Goal: Transaction & Acquisition: Purchase product/service

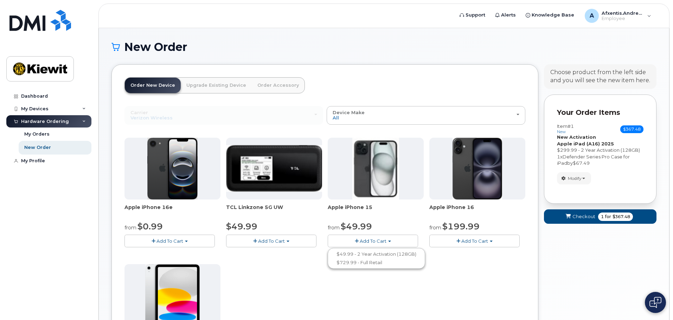
scroll to position [70, 0]
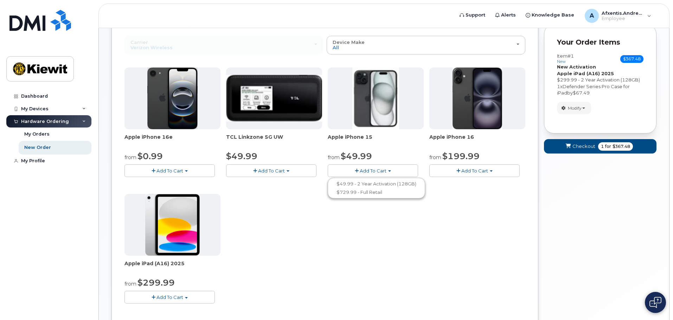
click at [175, 172] on span "Add To Cart" at bounding box center [169, 171] width 27 height 6
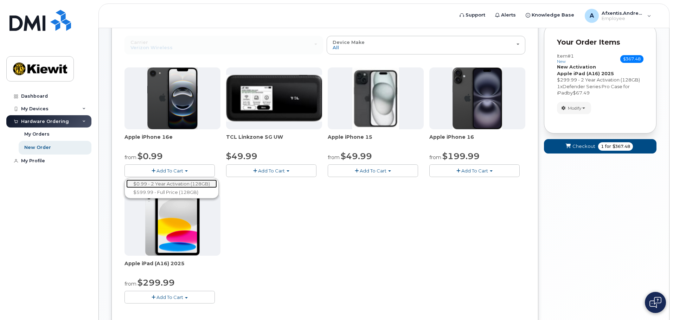
click at [168, 183] on link "$0.99 - 2 Year Activation (128GB)" at bounding box center [171, 184] width 91 height 9
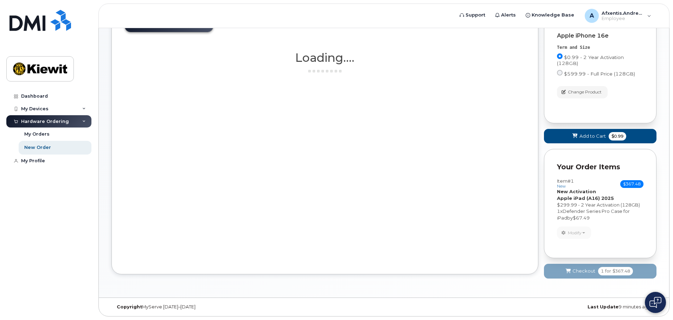
scroll to position [61, 0]
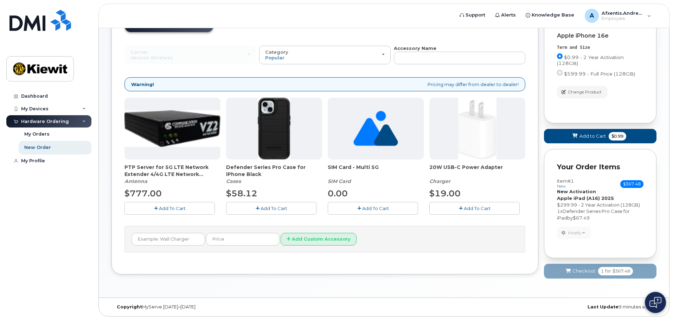
click at [364, 207] on span "Add To Cart" at bounding box center [375, 209] width 27 height 6
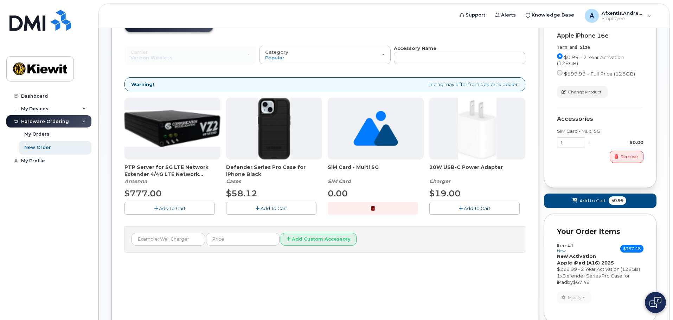
click at [279, 210] on span "Add To Cart" at bounding box center [273, 209] width 27 height 6
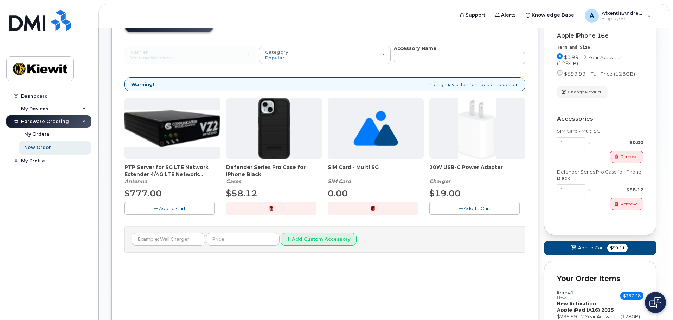
click at [483, 209] on span "Add To Cart" at bounding box center [476, 209] width 27 height 6
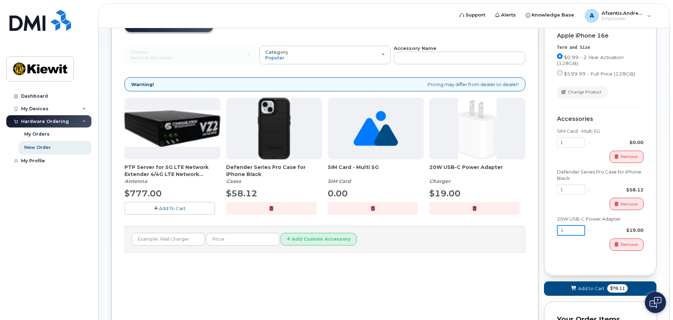
drag, startPoint x: 567, startPoint y: 231, endPoint x: 544, endPoint y: 229, distance: 23.3
click at [544, 229] on div "Cart Apple iPhone 16e Term and Size $0.99 - 2 Year Activation (128GB) $599.99 -…" at bounding box center [600, 139] width 112 height 273
type input "2"
drag, startPoint x: 568, startPoint y: 189, endPoint x: 556, endPoint y: 186, distance: 12.7
click at [556, 186] on div "Cart Apple iPhone 16e Term and Size $0.99 - 2 Year Activation (128GB) $599.99 -…" at bounding box center [600, 139] width 112 height 273
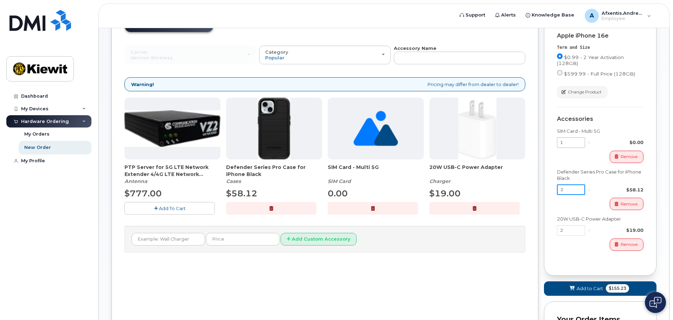
type input "2"
drag, startPoint x: 566, startPoint y: 141, endPoint x: 557, endPoint y: 141, distance: 8.8
click at [557, 141] on input "1" at bounding box center [571, 142] width 28 height 11
type input "2"
click at [595, 291] on span "Add to Cart" at bounding box center [589, 288] width 26 height 7
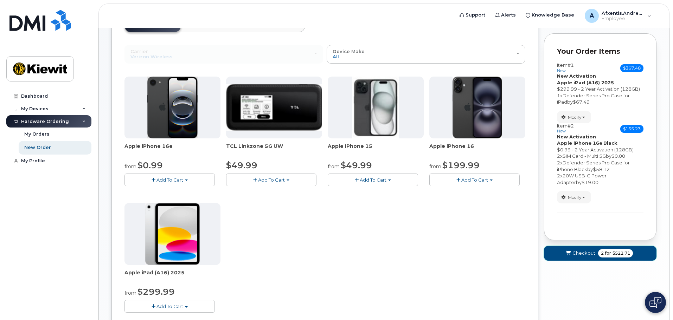
click at [593, 257] on button "Checkout 2 for $522.71" at bounding box center [600, 253] width 112 height 14
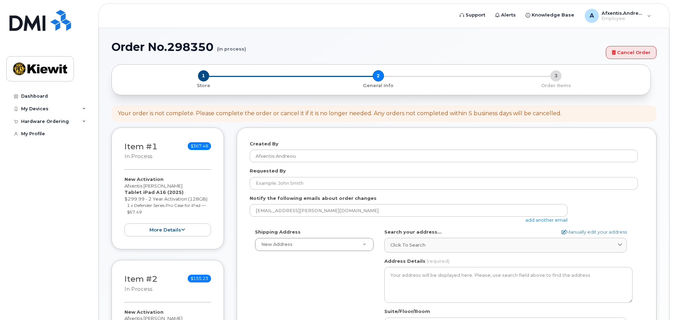
select select
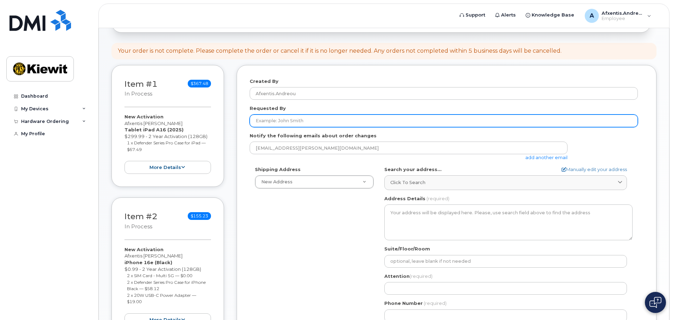
scroll to position [70, 0]
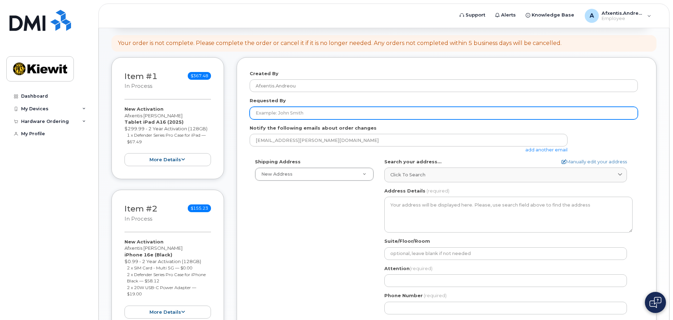
click at [317, 115] on input "Requested By" at bounding box center [443, 113] width 388 height 13
type input "Afxentis [PERSON_NAME]"
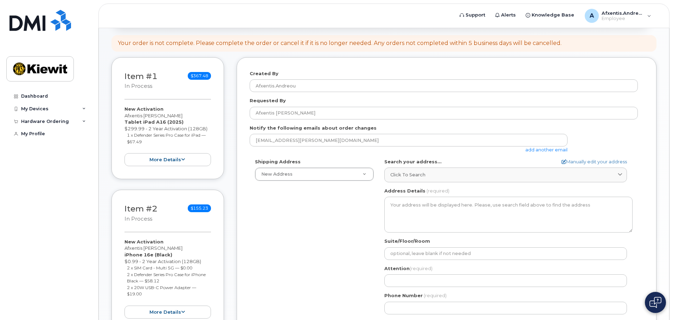
click at [296, 201] on div "Shipping Address New Address New Address AB Search your address... Manually edi…" at bounding box center [443, 238] width 388 height 161
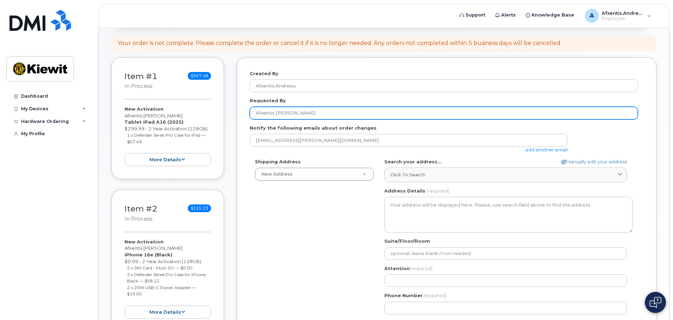
drag, startPoint x: 305, startPoint y: 116, endPoint x: 236, endPoint y: 113, distance: 68.9
click at [236, 113] on div "Item #1 in process $367.48 New Activation Afxentis Andreou Tablet iPad A16 (202…" at bounding box center [383, 209] width 545 height 304
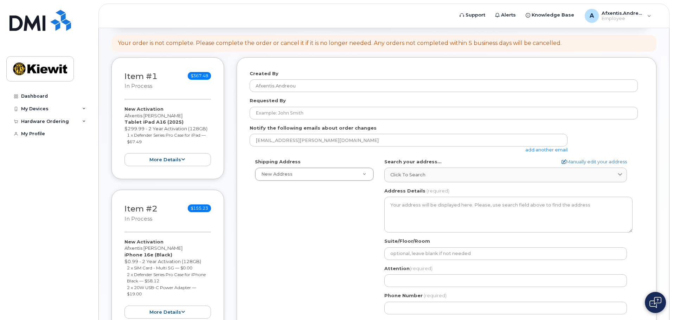
click at [289, 225] on div "Shipping Address New Address New Address AB Search your address... Manually edi…" at bounding box center [443, 238] width 388 height 161
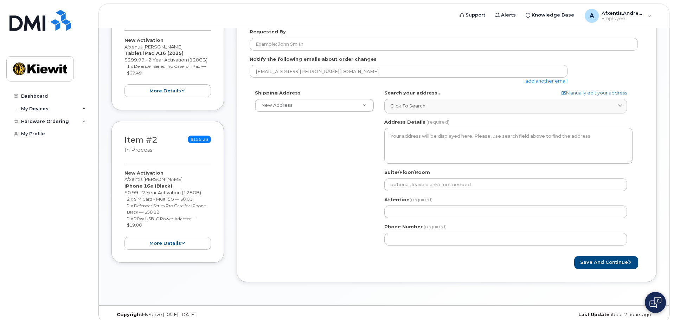
scroll to position [147, 0]
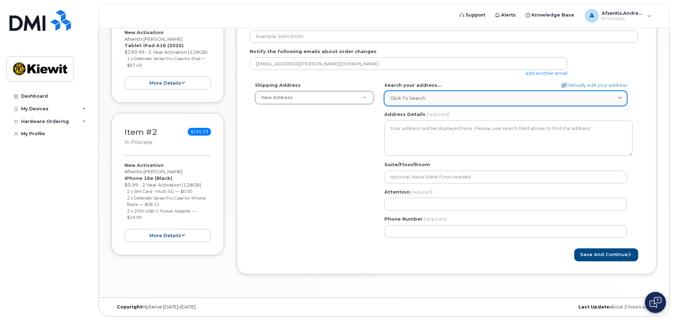
click at [399, 98] on span "Click to search" at bounding box center [407, 98] width 35 height 7
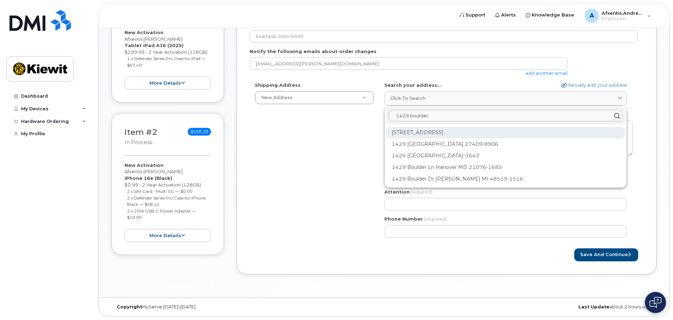
type input "1429 boulder"
click at [430, 131] on div "[STREET_ADDRESS]" at bounding box center [505, 133] width 239 height 12
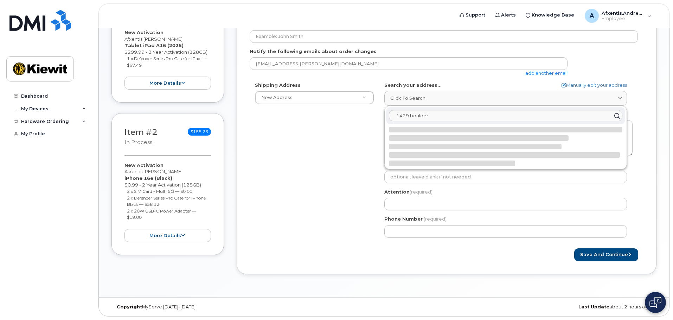
select select
type textarea "1429 Boulder Blvd VALMEYER [GEOGRAPHIC_DATA] 62295-2603 [GEOGRAPHIC_DATA]"
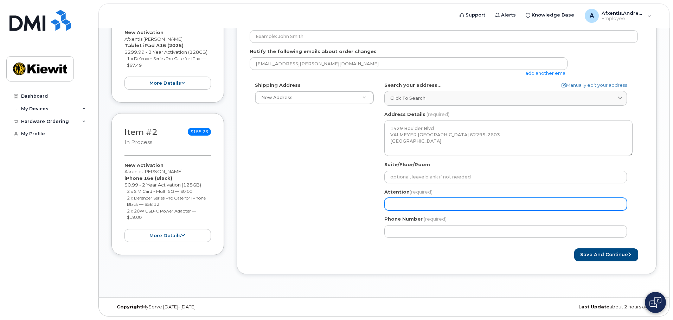
click at [398, 203] on input "Attention (required)" at bounding box center [505, 204] width 242 height 13
select select
type input "A"
select select
type input "Af"
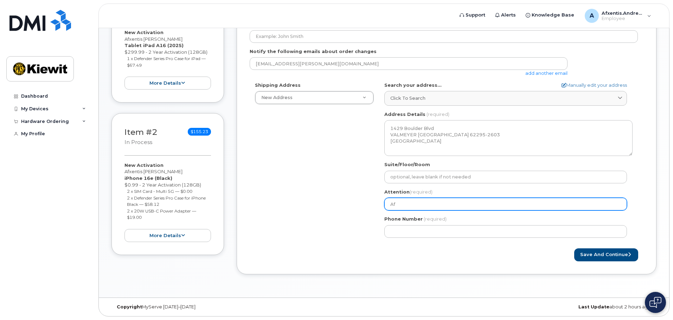
select select
type input "Afx"
select select
type input "Afxe"
select select
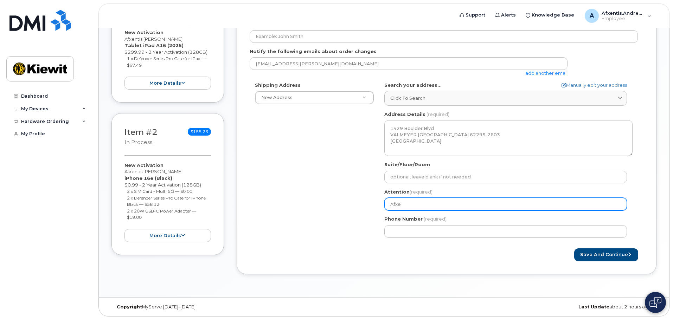
type input "Afxen"
select select
type input "Afxent"
select select
type input "Afxenti"
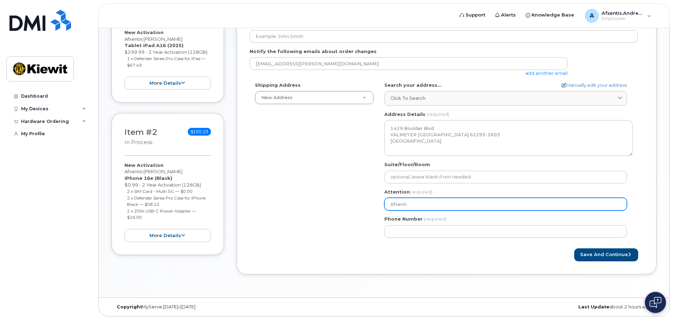
select select
type input "Afxentis"
select select
type input "Afxentis A"
select select
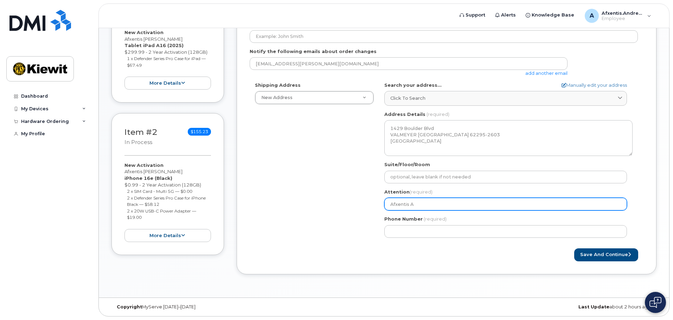
type input "Afxentis An"
select select
type input "Afxentis And"
select select
type input "Afxentis Andr"
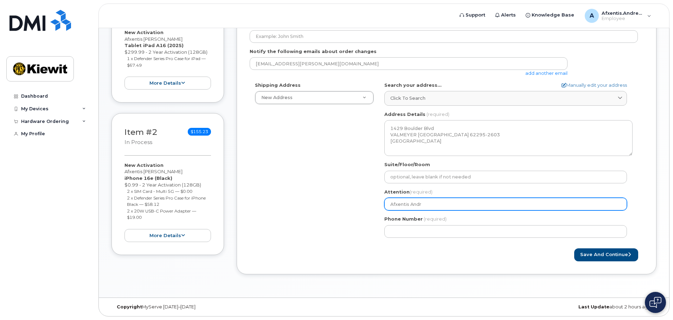
select select
type input "Afxentis Andre"
select select
type input "Afxentis [PERSON_NAME]"
select select
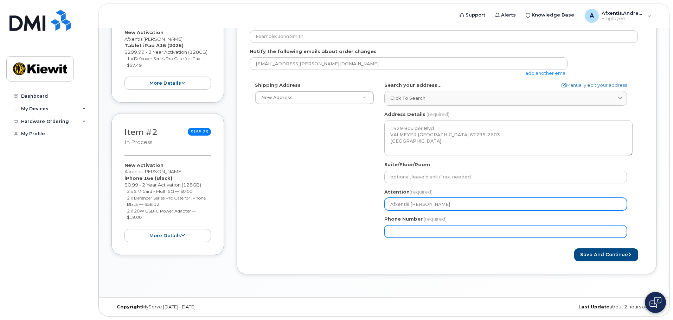
type input "Afxentis [PERSON_NAME]"
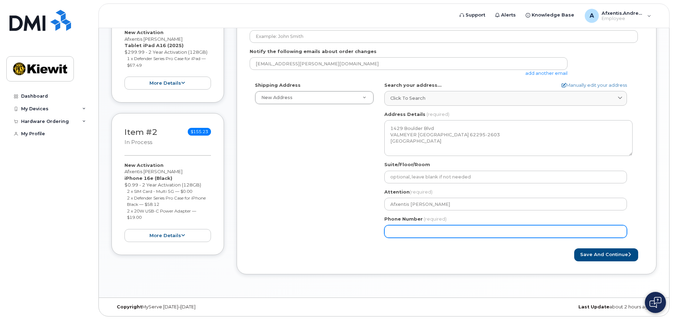
click at [408, 233] on input "Phone Number" at bounding box center [505, 231] width 242 height 13
type input "331688161"
select select
type input "3316881616"
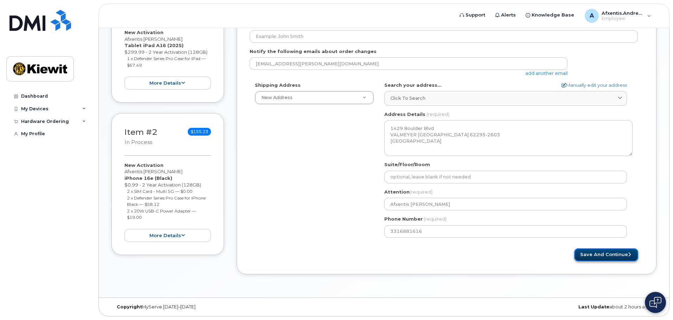
click at [605, 259] on button "Save and Continue" at bounding box center [606, 254] width 64 height 13
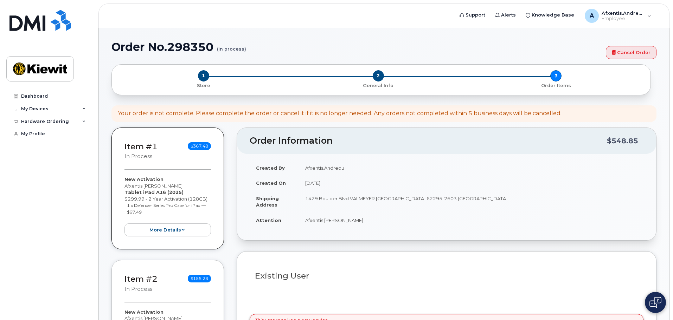
select select
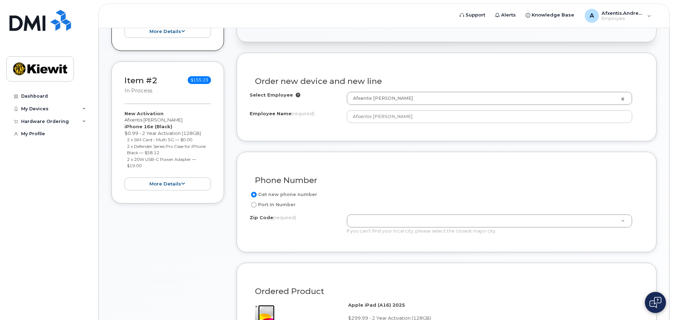
scroll to position [211, 0]
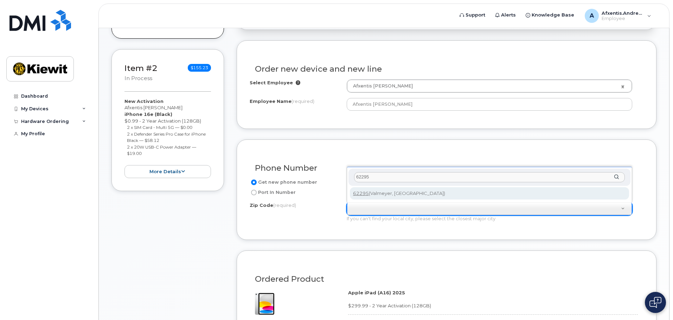
type input "62295"
type input "62295 (Valmeyer, IL)"
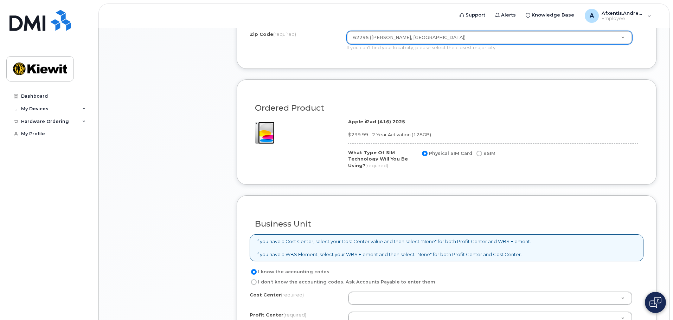
scroll to position [387, 0]
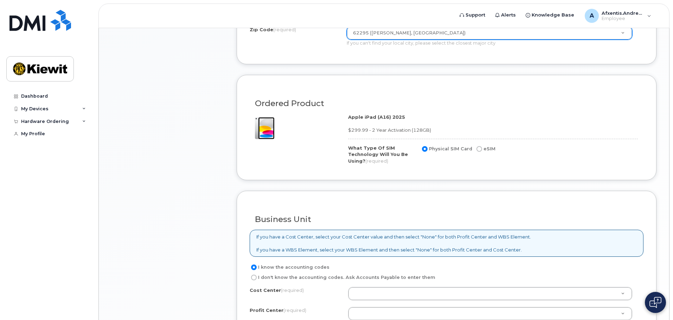
click at [476, 150] on input "eSIM" at bounding box center [479, 149] width 6 height 6
radio input "true"
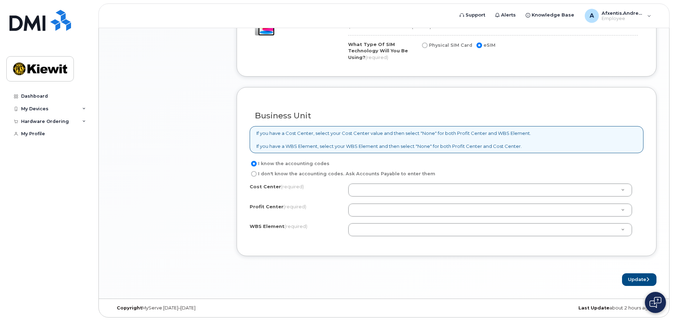
scroll to position [491, 0]
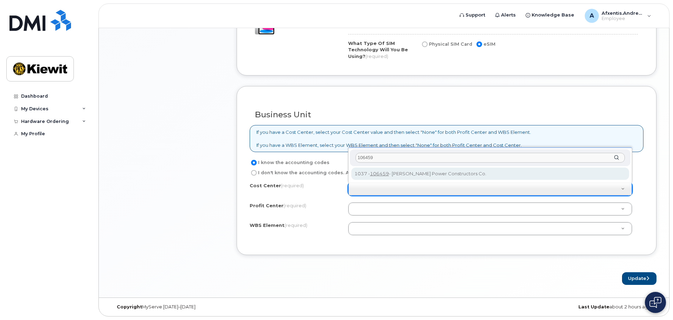
type input "106459"
